Goal: Task Accomplishment & Management: Manage account settings

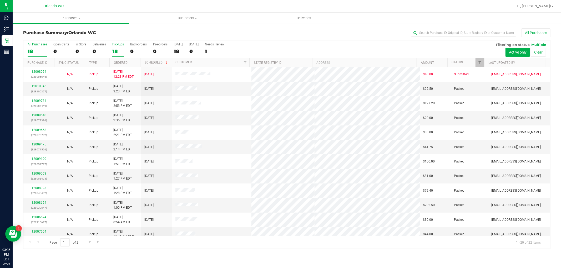
click at [116, 54] on div "18" at bounding box center [118, 51] width 12 height 6
click at [0, 0] on input "PickUps 18" at bounding box center [0, 0] width 0 height 0
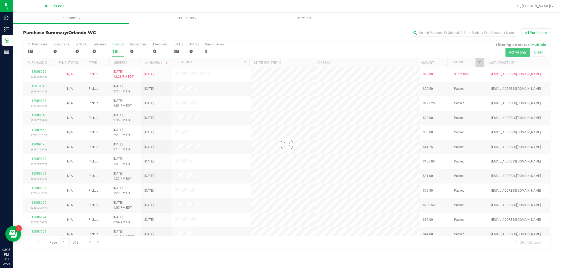
click at [124, 63] on div at bounding box center [286, 144] width 527 height 208
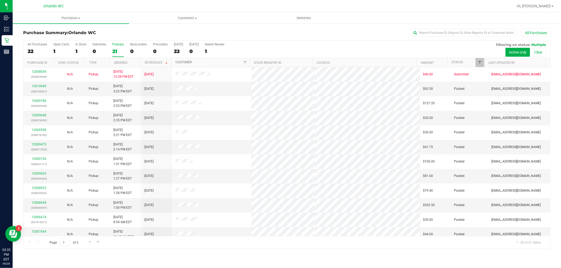
click at [187, 62] on link "Customer" at bounding box center [183, 62] width 16 height 4
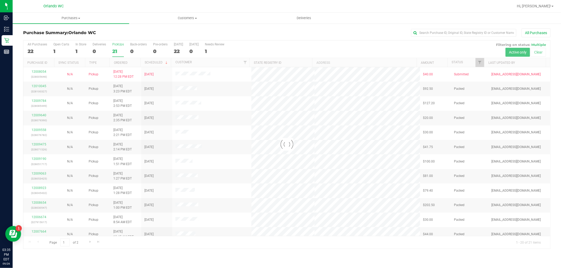
click at [119, 62] on div at bounding box center [286, 144] width 527 height 208
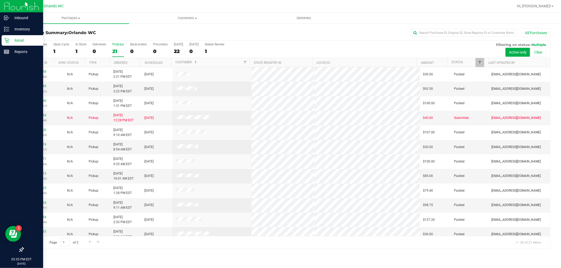
click at [12, 36] on div "Retail" at bounding box center [23, 40] width 42 height 11
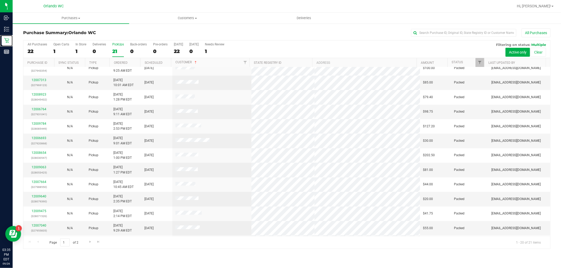
scroll to position [122, 0]
click at [88, 243] on span "Go to the next page" at bounding box center [90, 242] width 4 height 4
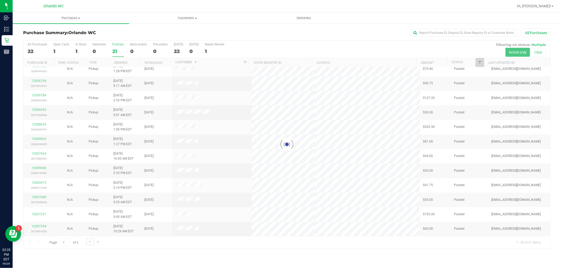
scroll to position [0, 0]
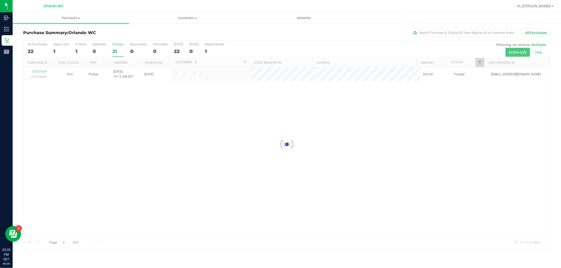
click at [37, 242] on div at bounding box center [286, 144] width 527 height 208
click at [38, 241] on div at bounding box center [286, 144] width 527 height 208
click at [40, 243] on div at bounding box center [286, 144] width 527 height 208
click at [39, 241] on span "Go to the previous page" at bounding box center [38, 242] width 4 height 4
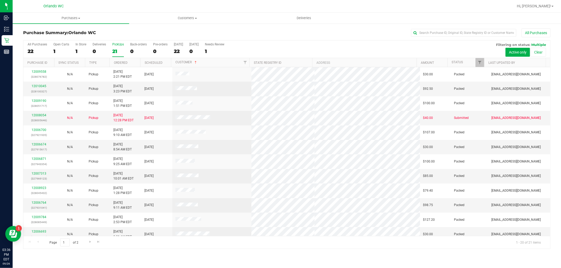
click at [120, 53] on div "21" at bounding box center [118, 51] width 12 height 6
click at [0, 0] on input "PickUps 21" at bounding box center [0, 0] width 0 height 0
click at [114, 50] on div "21" at bounding box center [118, 51] width 12 height 6
click at [0, 0] on input "PickUps 21" at bounding box center [0, 0] width 0 height 0
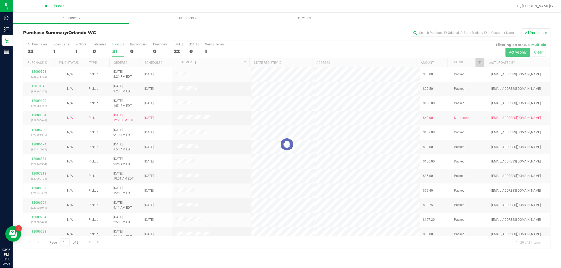
click at [77, 51] on div at bounding box center [286, 144] width 527 height 208
click at [77, 48] on div at bounding box center [286, 144] width 527 height 208
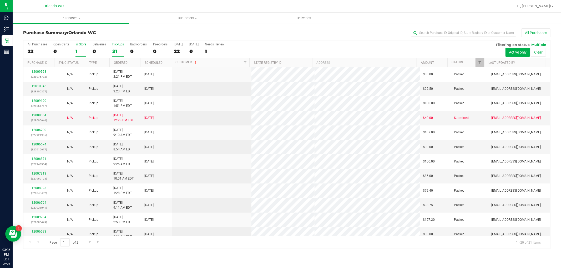
click at [83, 46] on div "In Store" at bounding box center [80, 45] width 11 height 4
click at [0, 0] on input "In Store 1" at bounding box center [0, 0] width 0 height 0
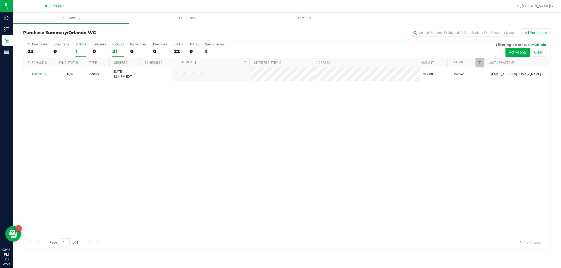
click at [122, 52] on div "21" at bounding box center [118, 51] width 12 height 6
click at [0, 0] on input "PickUps 21" at bounding box center [0, 0] width 0 height 0
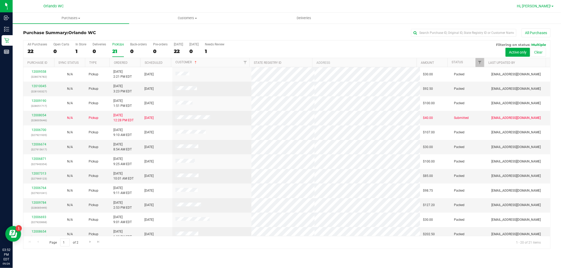
click at [551, 8] on span "Hi, Cole!" at bounding box center [534, 6] width 34 height 4
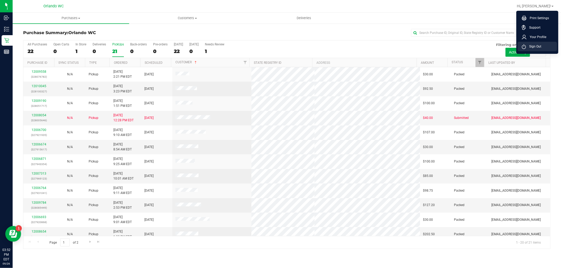
click at [539, 47] on span "Sign Out" at bounding box center [533, 46] width 15 height 5
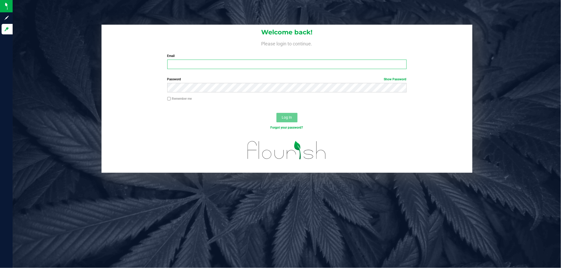
click at [183, 68] on input "Email" at bounding box center [286, 64] width 239 height 9
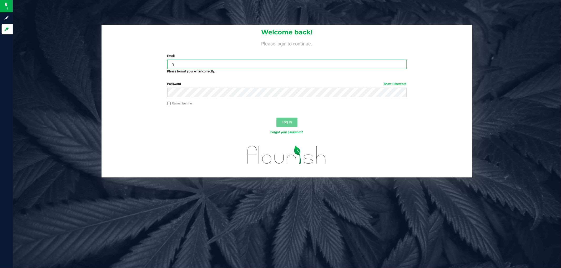
type input "l"
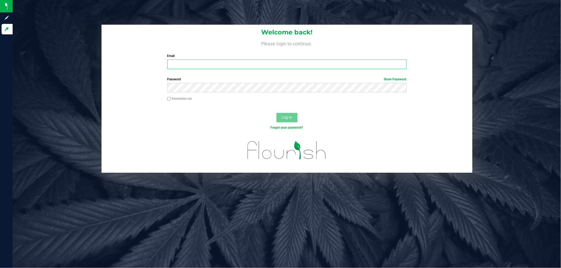
type input ";"
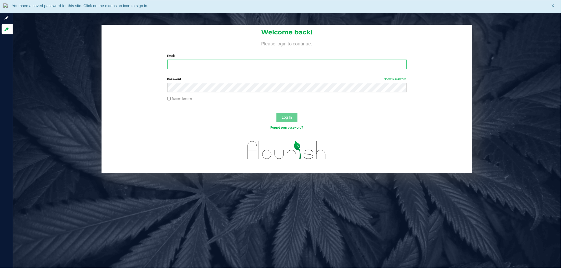
drag, startPoint x: 184, startPoint y: 63, endPoint x: 187, endPoint y: 63, distance: 2.9
click at [184, 63] on input "Email" at bounding box center [286, 64] width 239 height 9
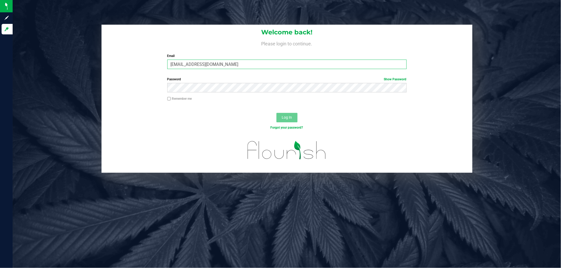
click at [215, 65] on input "[EMAIL_ADDRESS][DOMAIN_NAME]" at bounding box center [286, 64] width 239 height 9
type input "[EMAIL_ADDRESS][DOMAIN_NAME]"
click at [206, 82] on div "Password Show Password" at bounding box center [286, 85] width 247 height 16
click at [204, 95] on div "Password Show Password" at bounding box center [286, 86] width 371 height 19
click at [276, 113] on button "Log In" at bounding box center [286, 117] width 21 height 9
